Goal: Transaction & Acquisition: Purchase product/service

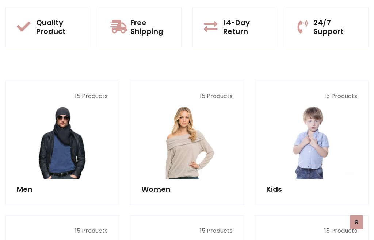
scroll to position [595, 0]
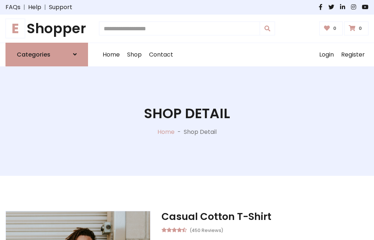
click at [47, 29] on h1 "E Shopper" at bounding box center [46, 28] width 83 height 16
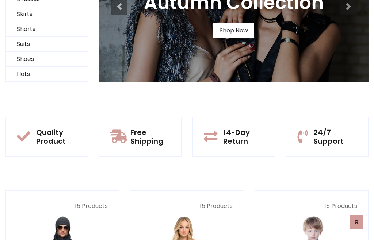
scroll to position [71, 0]
